Goal: Information Seeking & Learning: Learn about a topic

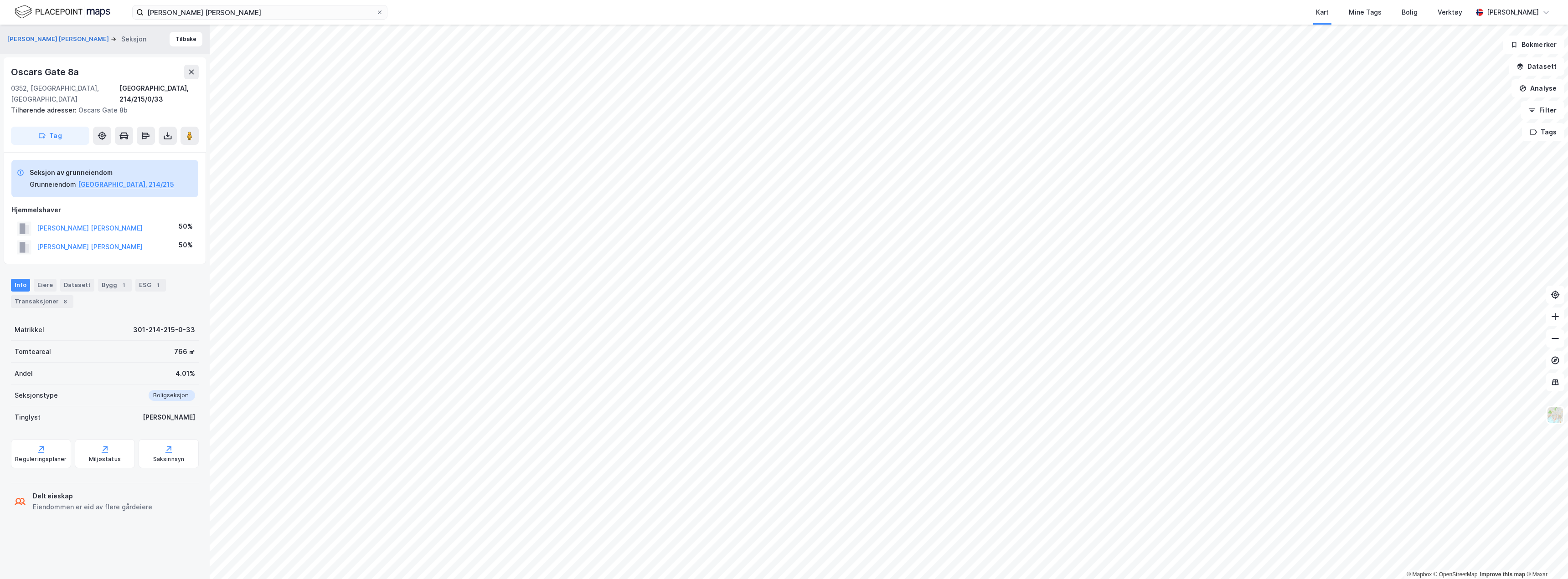
click at [77, 10] on img at bounding box center [62, 12] width 96 height 16
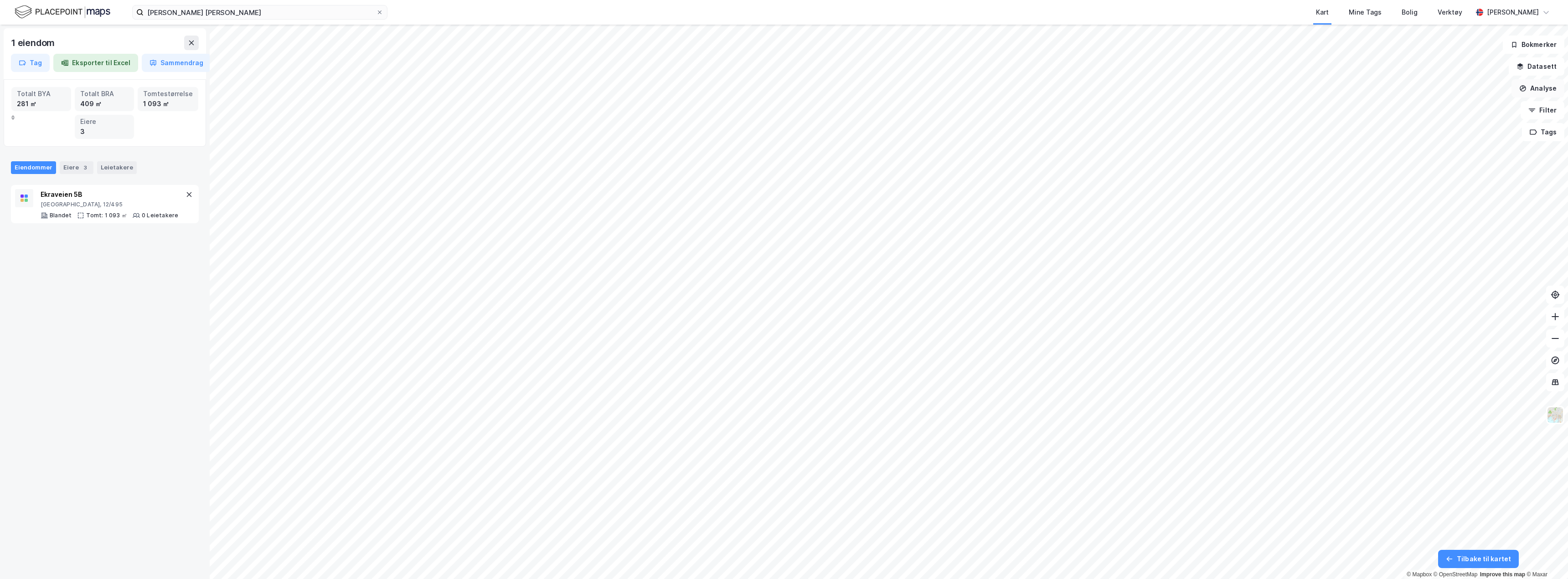
click at [1531, 90] on button "Analyse" at bounding box center [1538, 88] width 53 height 18
click at [1435, 105] on div "Tegn område" at bounding box center [1458, 108] width 79 height 8
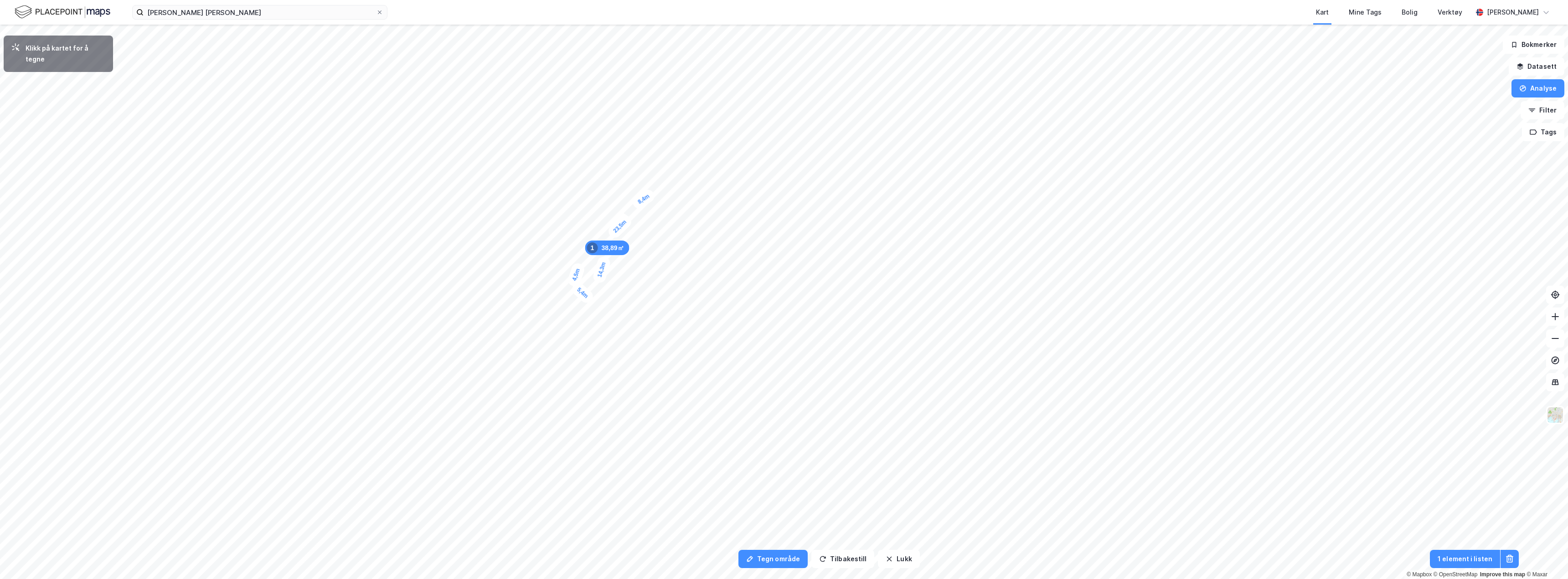
click at [580, 265] on div "4,5m" at bounding box center [576, 274] width 19 height 26
click at [651, 175] on div "3,5m" at bounding box center [656, 181] width 24 height 26
click at [661, 24] on div "136,09㎡ 1 8,4m 6,6m 14,3m 5,4m 4,5m 10,3m 15,8m 3,5m" at bounding box center [784, 24] width 1568 height 0
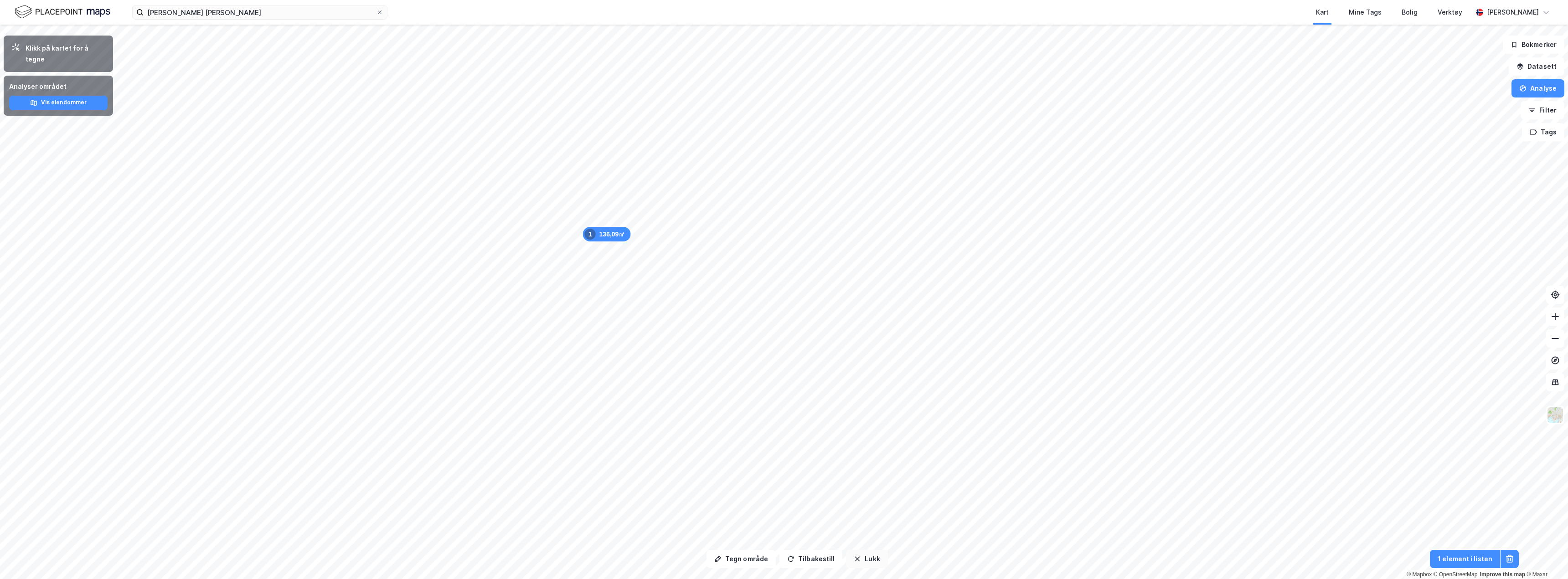
click at [854, 560] on icon "button" at bounding box center [858, 559] width 7 height 7
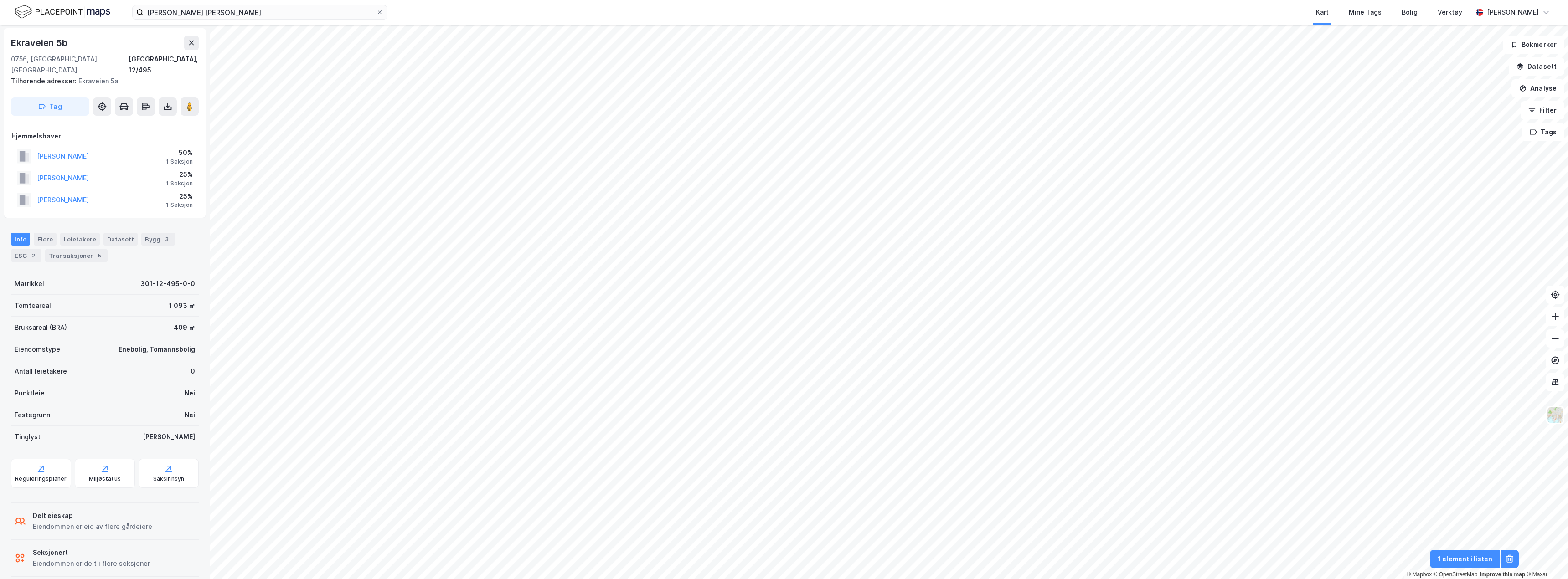
scroll to position [1, 0]
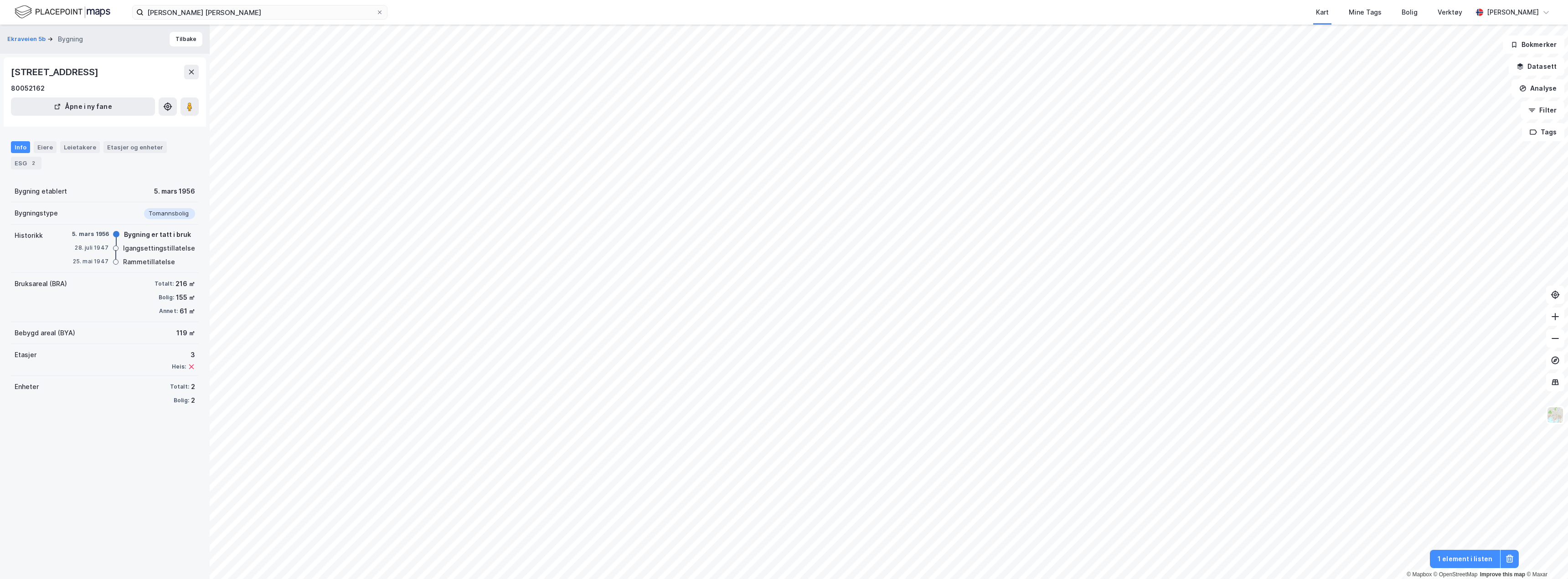
click at [168, 333] on div "Bebygd areal (BYA) 119 ㎡" at bounding box center [105, 333] width 188 height 22
click at [177, 332] on div "119 ㎡" at bounding box center [186, 333] width 19 height 11
click at [62, 12] on img at bounding box center [62, 12] width 96 height 16
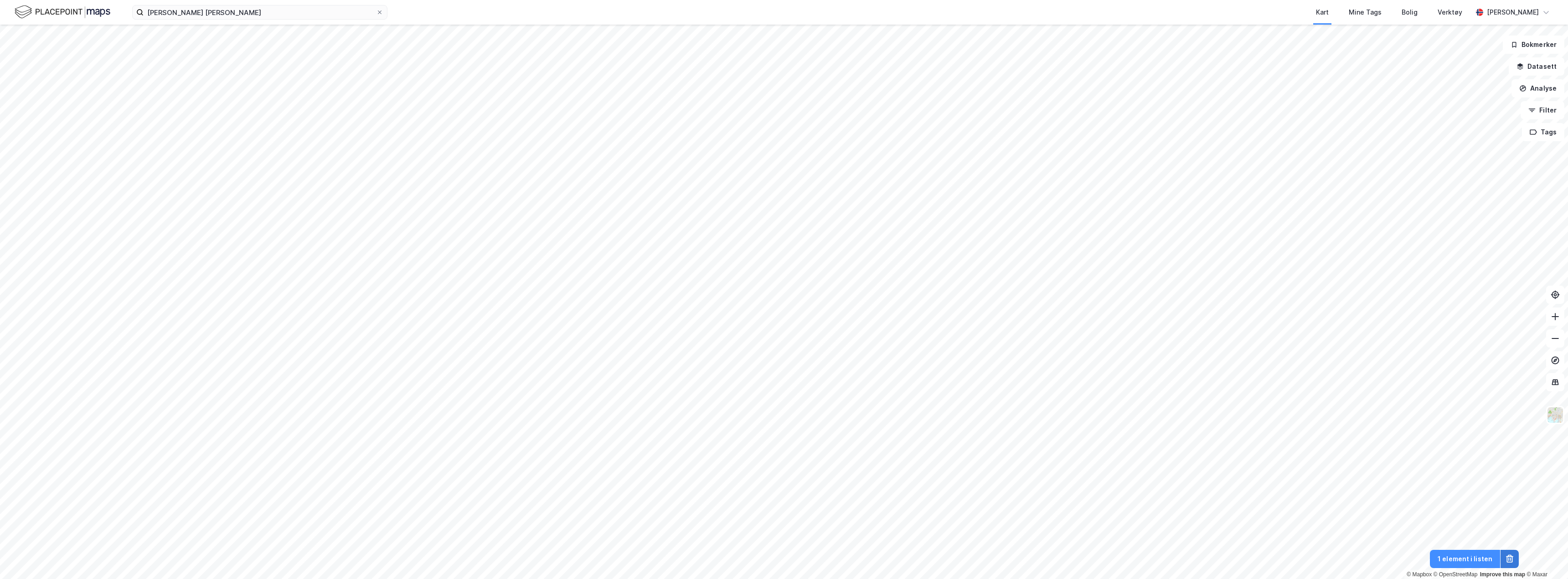
click at [1509, 561] on icon at bounding box center [1510, 558] width 9 height 9
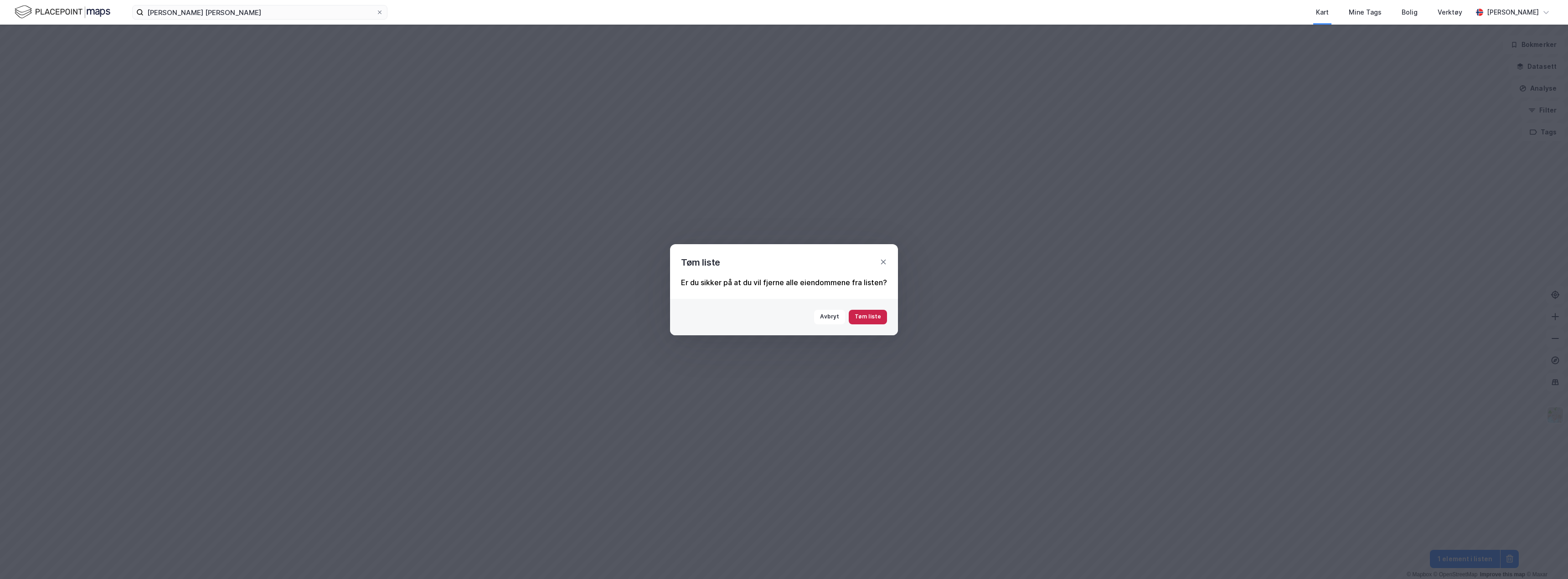
click at [872, 316] on button "Tøm liste" at bounding box center [867, 317] width 38 height 15
